Goal: Transaction & Acquisition: Obtain resource

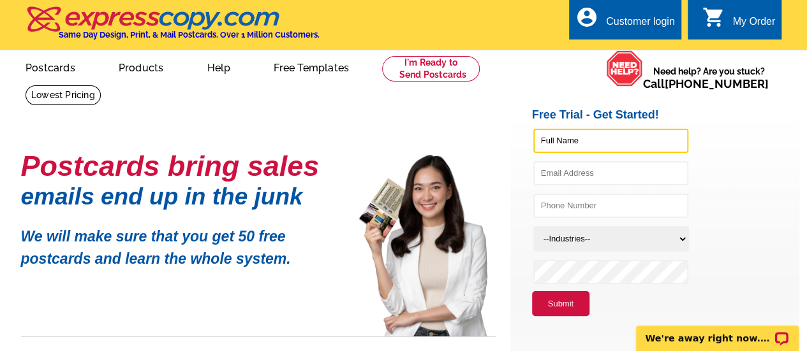
click at [596, 142] on input "text" at bounding box center [610, 141] width 155 height 24
type input "Charlene Woodland"
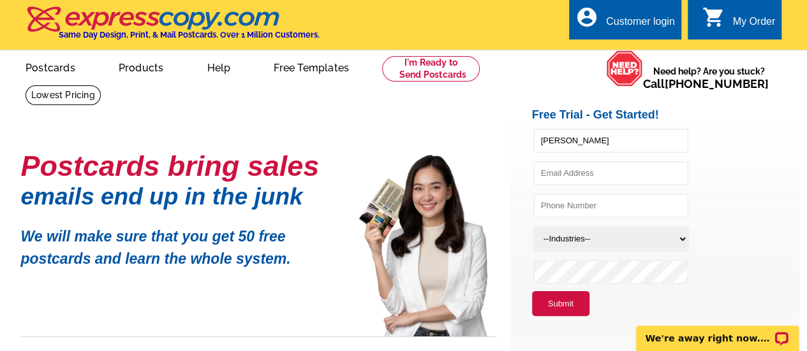
type input "char458@yahoo.com"
type input "2036060808"
click at [600, 241] on select "--Industries-- Residential Real Estate Accounting Agriculture Architecture Arts…" at bounding box center [611, 239] width 156 height 26
click at [645, 238] on select "--Industries-- Residential Real Estate Accounting Agriculture Architecture Arts…" at bounding box center [611, 239] width 156 height 26
click at [575, 303] on button "Submit" at bounding box center [560, 304] width 57 height 26
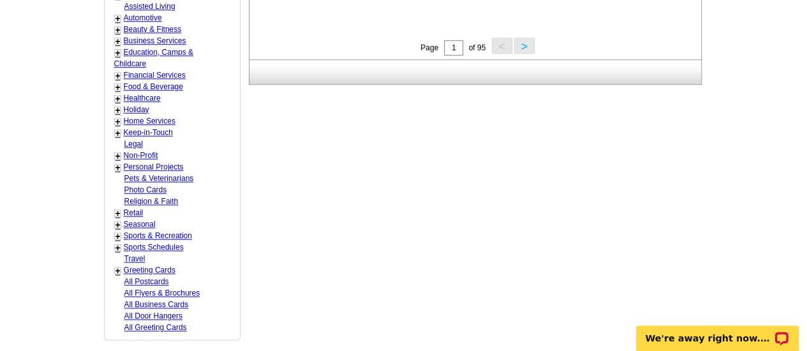
scroll to position [638, 0]
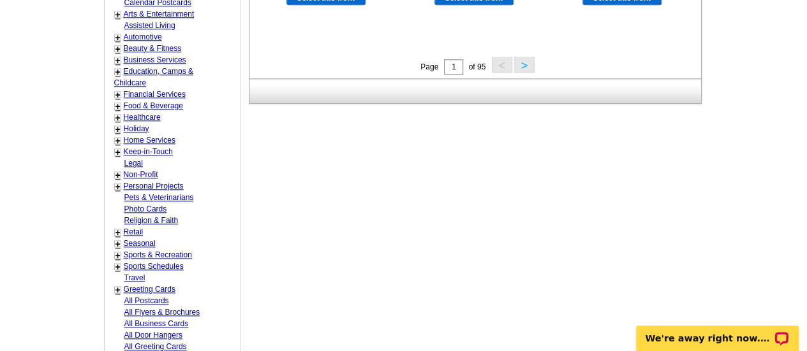
click at [117, 136] on link "+" at bounding box center [117, 141] width 5 height 10
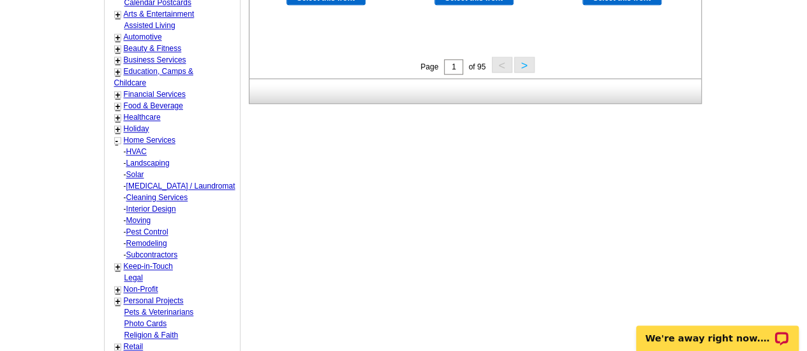
click at [134, 156] on link "Moving" at bounding box center [136, 151] width 20 height 9
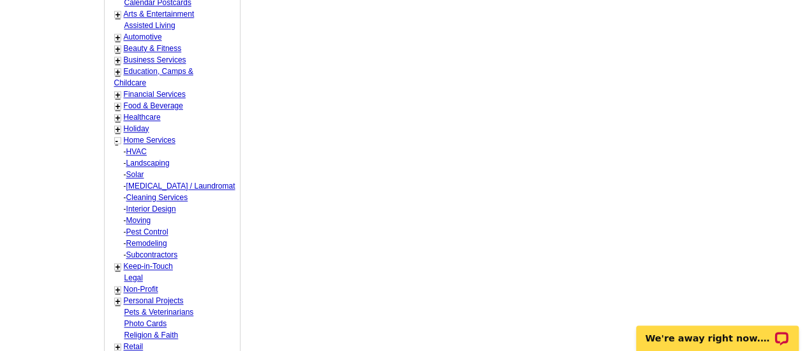
select select "759"
select select "766"
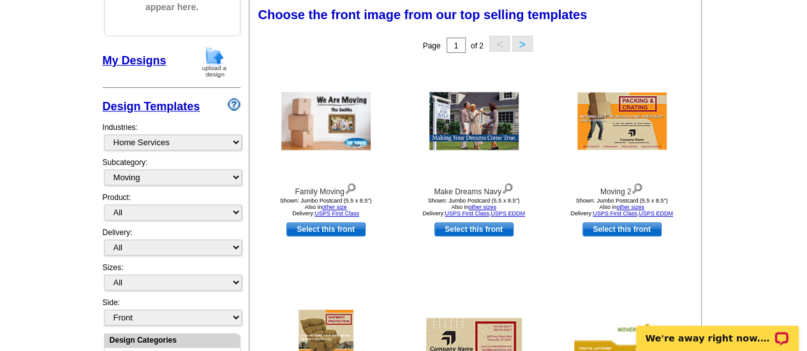
scroll to position [255, 0]
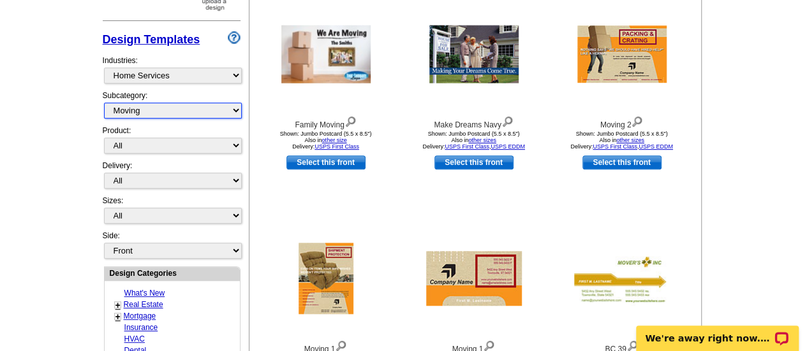
click at [124, 114] on select "All HVAC Landscaping Solar [MEDICAL_DATA] / Laundromat Cleaning Services Interi…" at bounding box center [173, 111] width 138 height 16
click at [116, 78] on select "What's New Real Estate Mortgage Insurance HVAC Dental Solar EDDM - NEW! Calenda…" at bounding box center [173, 76] width 138 height 16
select select "1150"
click at [104, 68] on select "What's New Real Estate Mortgage Insurance HVAC Dental Solar EDDM - NEW! Calenda…" at bounding box center [173, 76] width 138 height 16
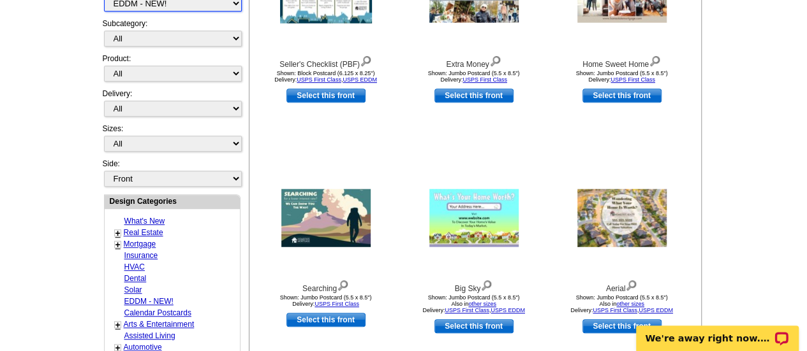
scroll to position [263, 0]
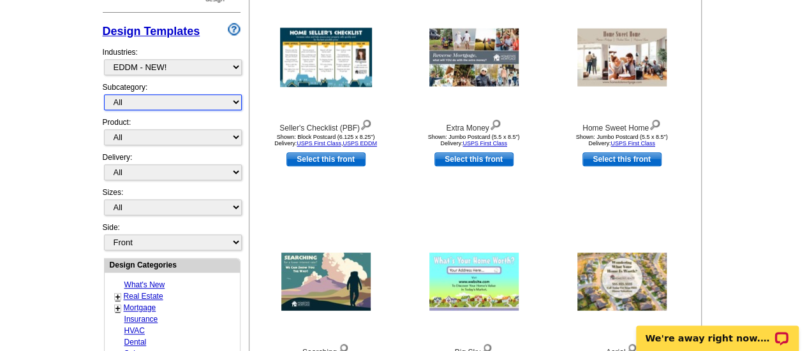
click at [194, 101] on select "All" at bounding box center [173, 102] width 138 height 16
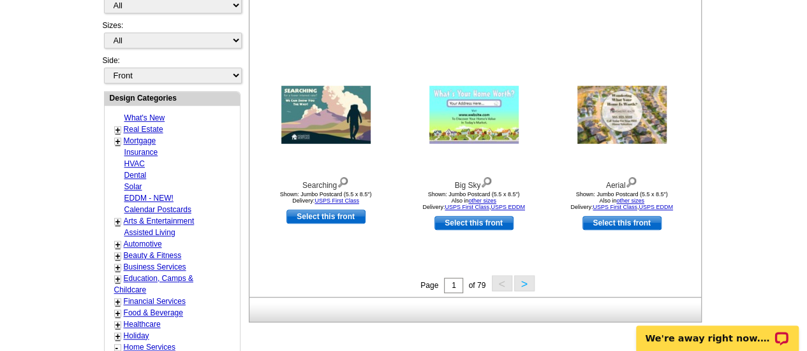
scroll to position [455, 0]
